Goal: Task Accomplishment & Management: Complete application form

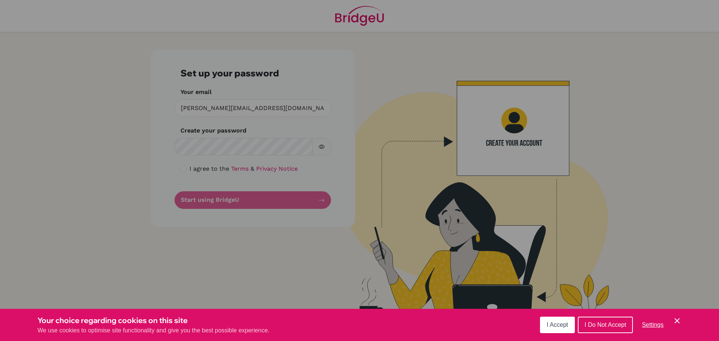
click at [231, 150] on div "Cookie Preferences" at bounding box center [359, 170] width 719 height 341
click at [559, 318] on button "I Accept" at bounding box center [557, 325] width 35 height 16
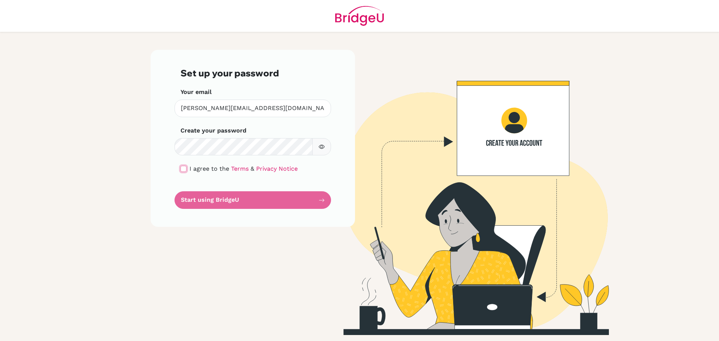
click at [184, 167] on input "checkbox" at bounding box center [184, 169] width 6 height 6
checkbox input "true"
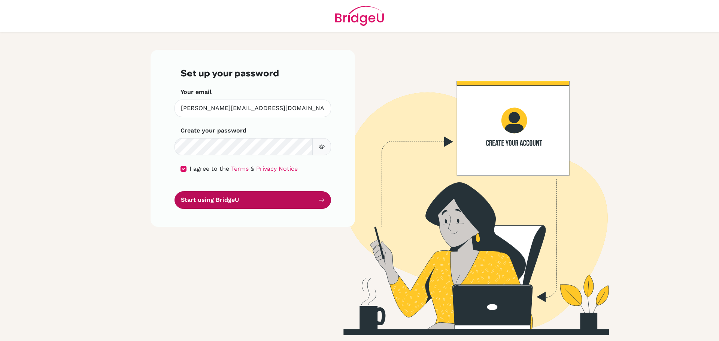
click at [239, 202] on button "Start using BridgeU" at bounding box center [253, 200] width 157 height 18
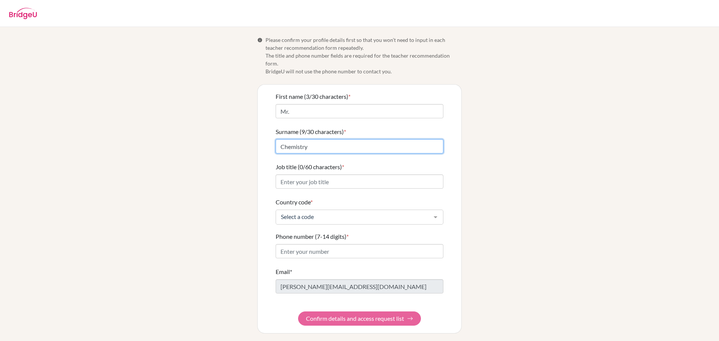
click at [331, 144] on input "Chemistry" at bounding box center [360, 146] width 168 height 14
drag, startPoint x: 331, startPoint y: 144, endPoint x: 310, endPoint y: 144, distance: 20.6
click at [310, 144] on input "Chemistry" at bounding box center [360, 146] width 168 height 14
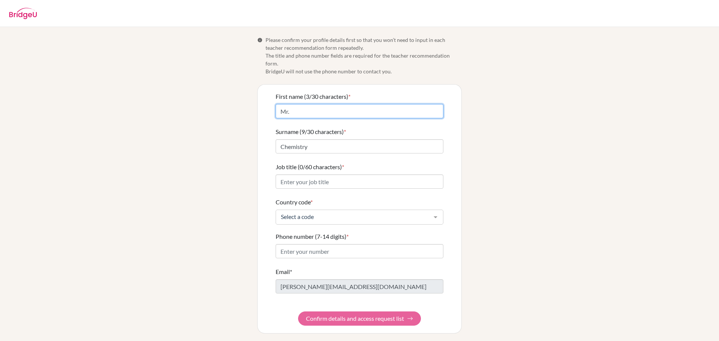
drag, startPoint x: 308, startPoint y: 106, endPoint x: 261, endPoint y: 106, distance: 47.2
click at [261, 106] on div "First name (3/30 characters) * Mr. Surname (9/30 characters) * Chemistry Job ti…" at bounding box center [360, 209] width 204 height 249
type input "[PERSON_NAME]"
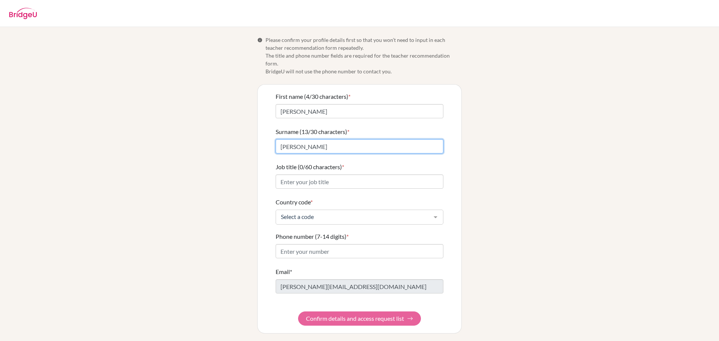
type input "Bowen-Cardona"
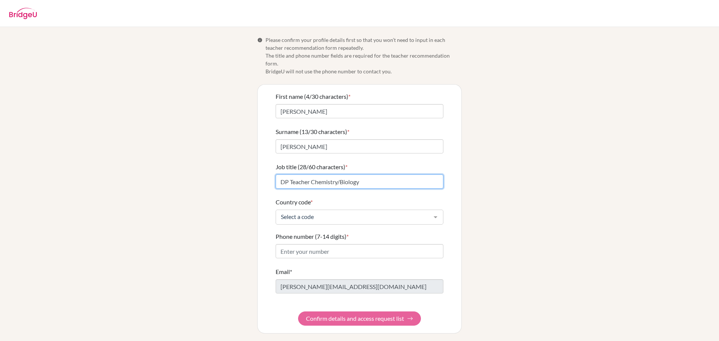
click at [340, 175] on input "DP Teacher Chemistry/Biology" at bounding box center [360, 182] width 168 height 14
type input "DP Teacher Chemistry / Biology"
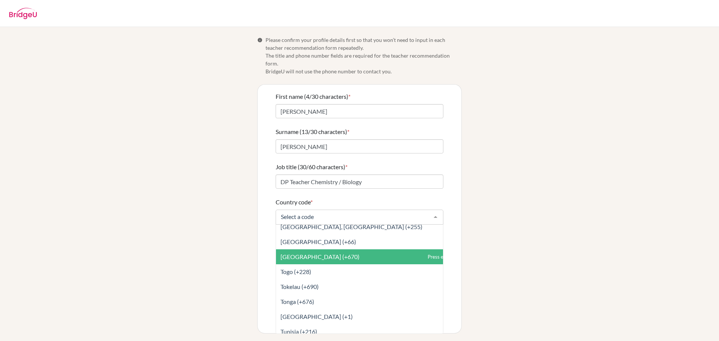
scroll to position [3184, 0]
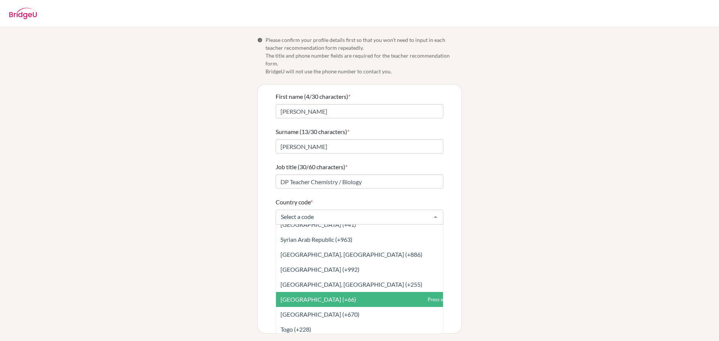
click at [313, 296] on span "Thailand (+66)" at bounding box center [319, 299] width 76 height 7
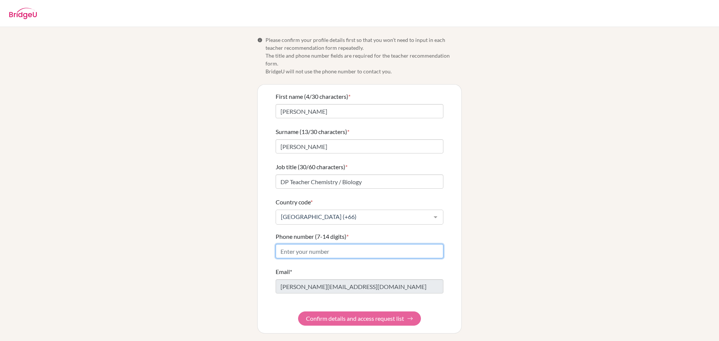
click at [318, 244] on input "Phone number (7-14 digits) *" at bounding box center [360, 251] width 168 height 14
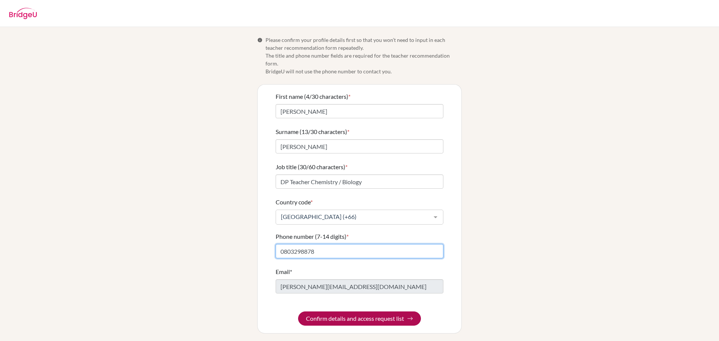
type input "0803298878"
click at [357, 312] on button "Confirm details and access request list" at bounding box center [359, 319] width 123 height 14
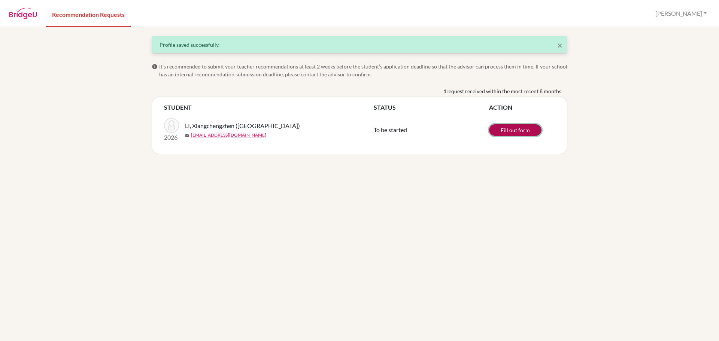
click at [520, 130] on link "Fill out form" at bounding box center [515, 130] width 52 height 12
